Goal: Find contact information

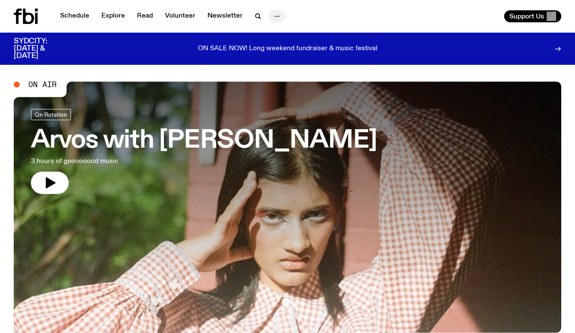
click at [275, 17] on icon "button" at bounding box center [277, 16] width 10 height 10
click at [274, 47] on link "Contact" at bounding box center [277, 49] width 43 height 12
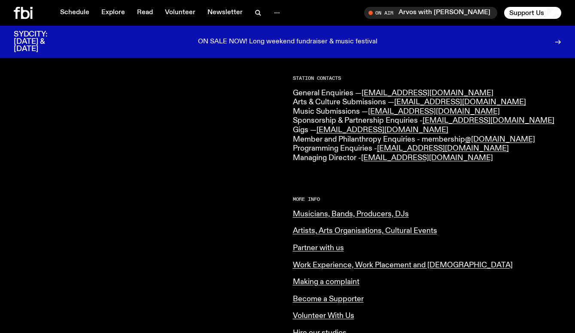
scroll to position [218, 0]
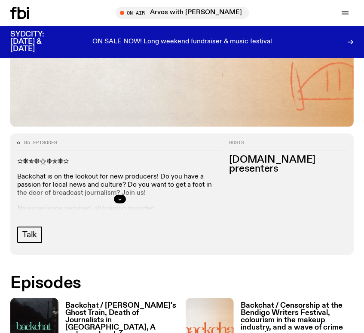
scroll to position [274, 0]
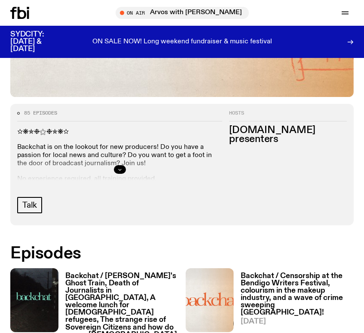
click at [117, 169] on icon "button" at bounding box center [119, 169] width 5 height 5
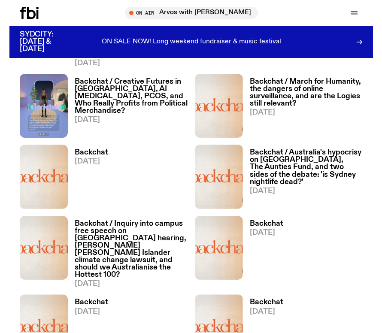
scroll to position [724, 0]
